Goal: Browse casually: Explore the website without a specific task or goal

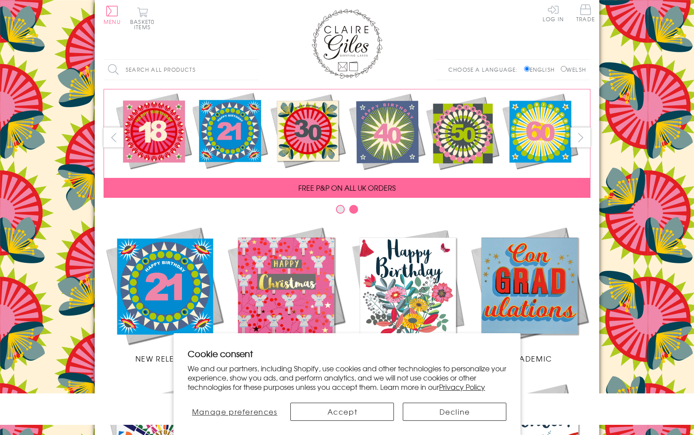
click at [227, 362] on div "Cookie consent We and our partners, including Shopify, use cookies and other te…" at bounding box center [347, 369] width 319 height 44
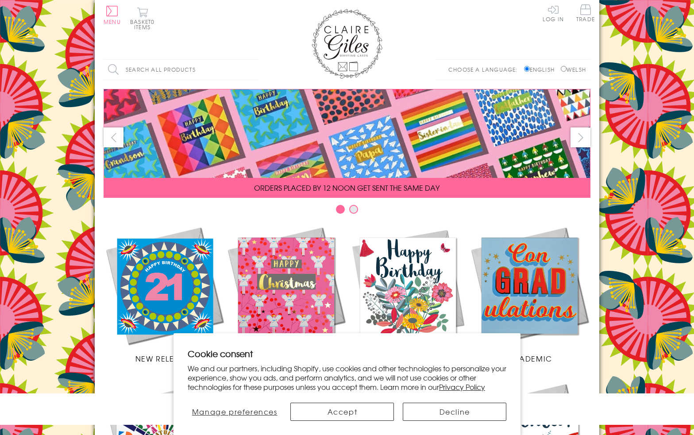
click at [225, 377] on p "We and our partners, including Shopify, use cookies and other technologies to p…" at bounding box center [347, 377] width 319 height 27
click at [308, 404] on button "Accept" at bounding box center [342, 412] width 104 height 18
